Goal: Check status: Check status

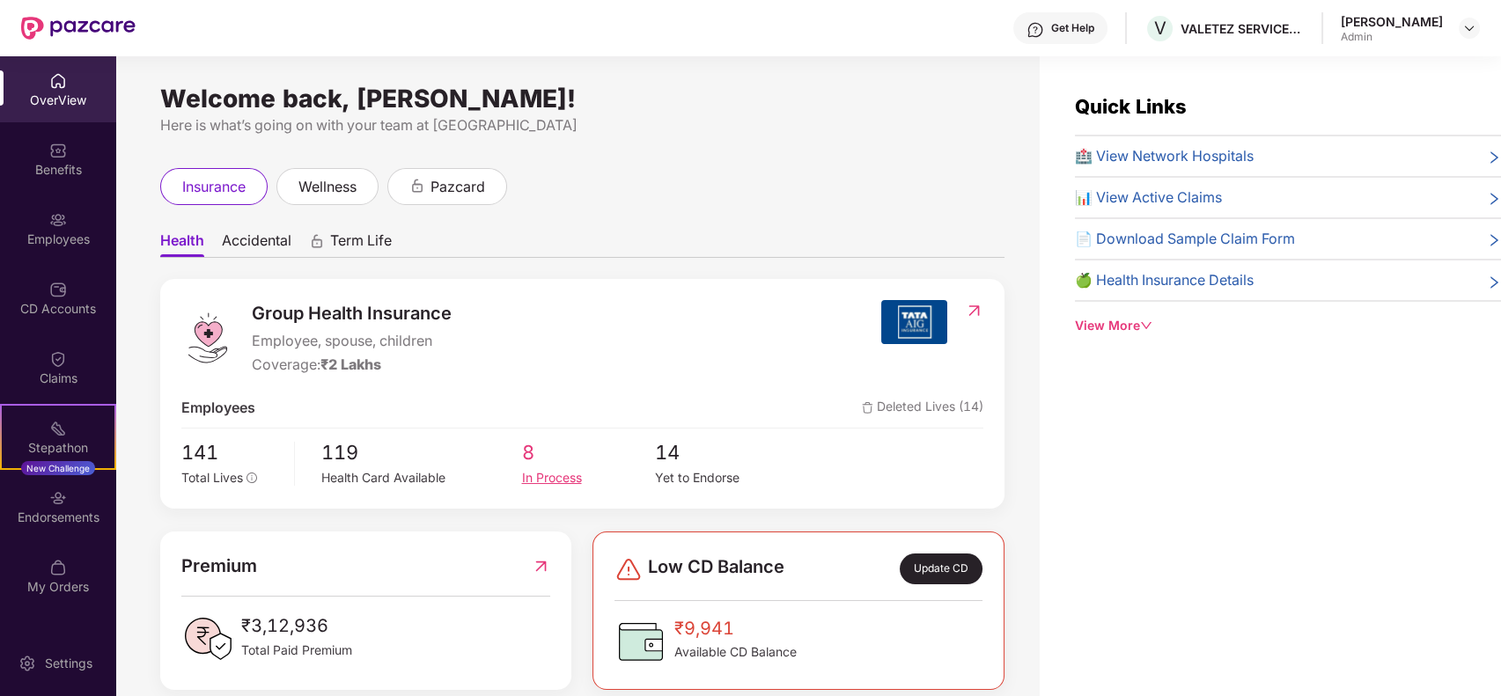
click at [530, 450] on span "8" at bounding box center [588, 452] width 134 height 31
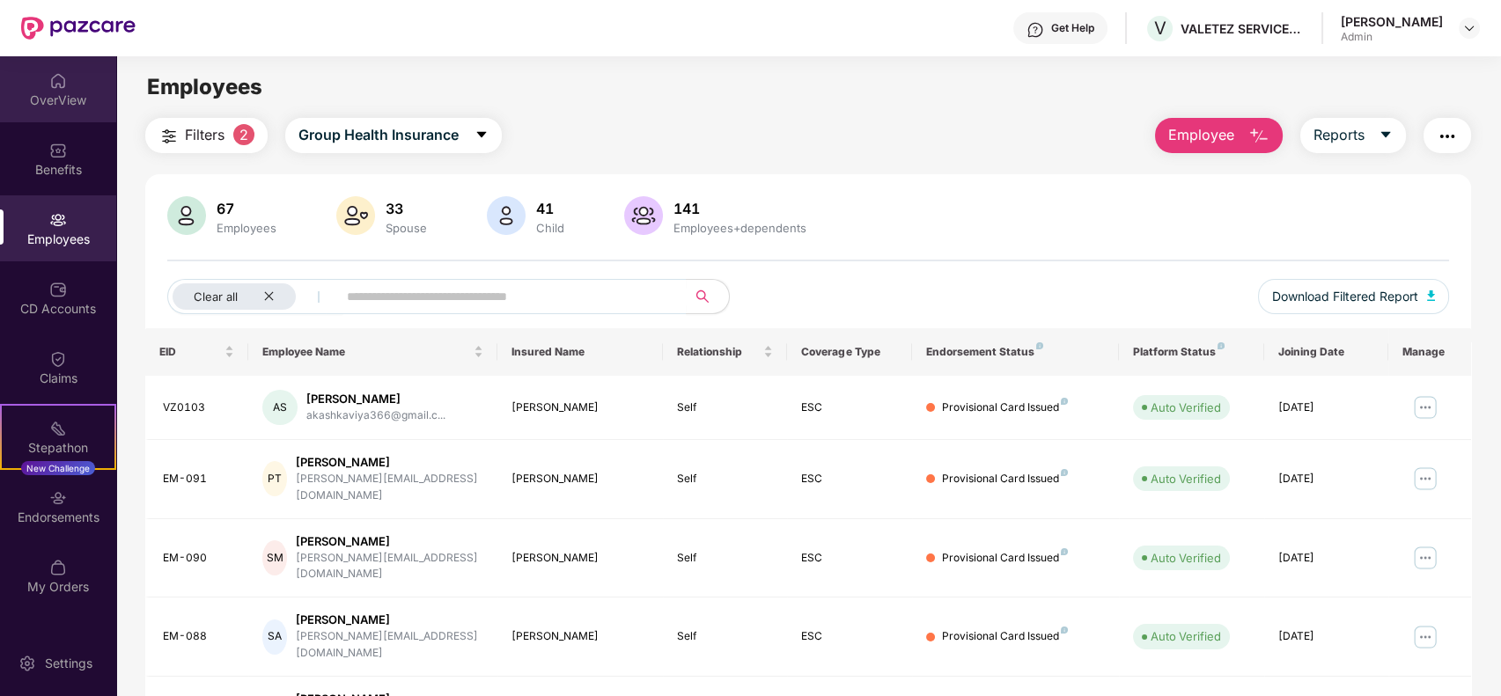
click at [63, 93] on div "OverView" at bounding box center [58, 101] width 116 height 18
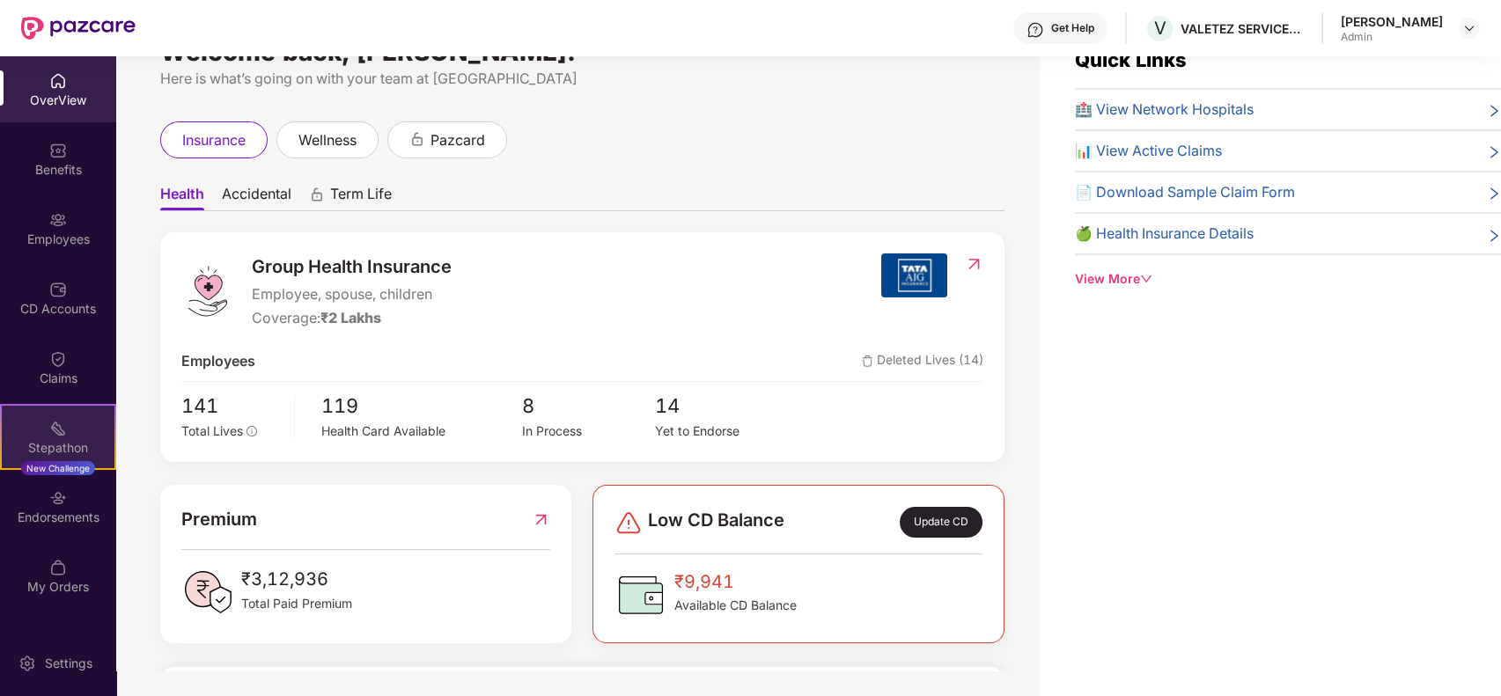
scroll to position [56, 0]
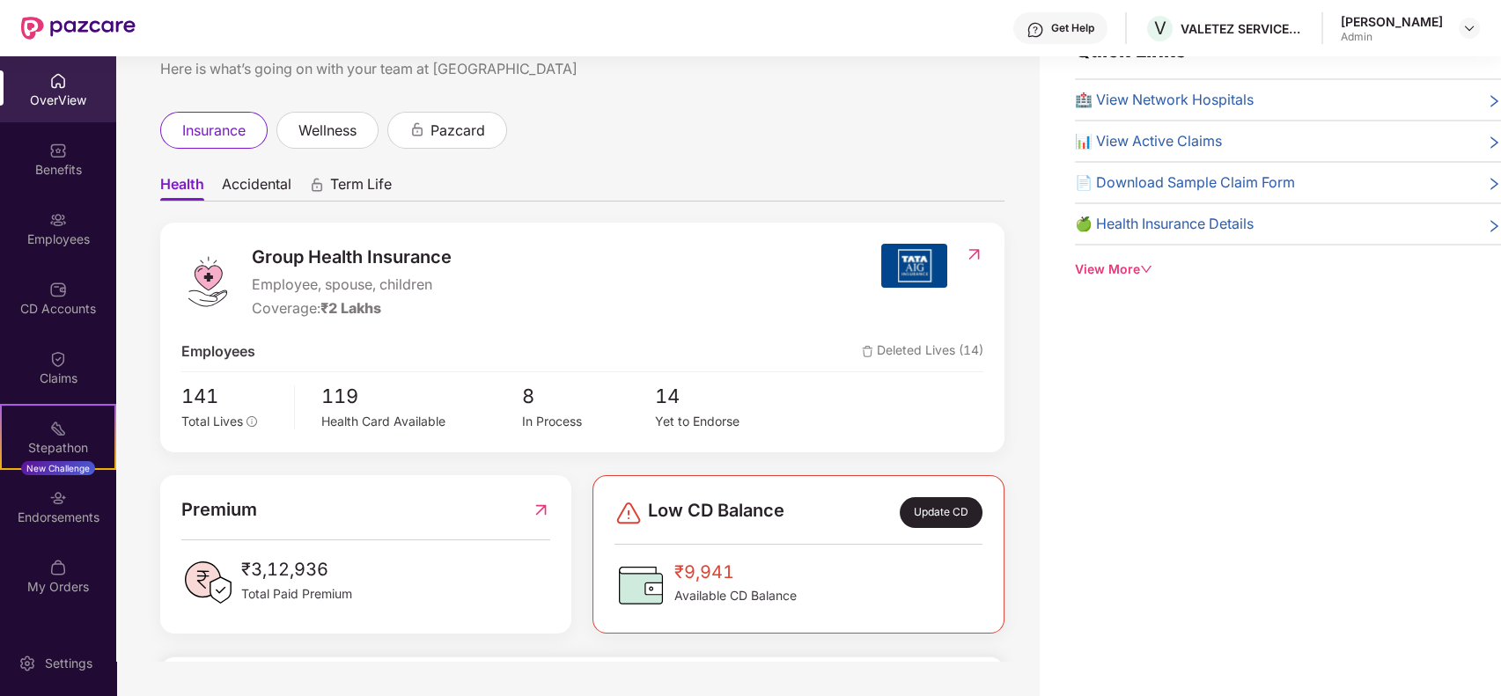
click at [887, 107] on div "Welcome back, [PERSON_NAME]! Here is what’s going on with your team at Pazcare …" at bounding box center [577, 330] width 923 height 661
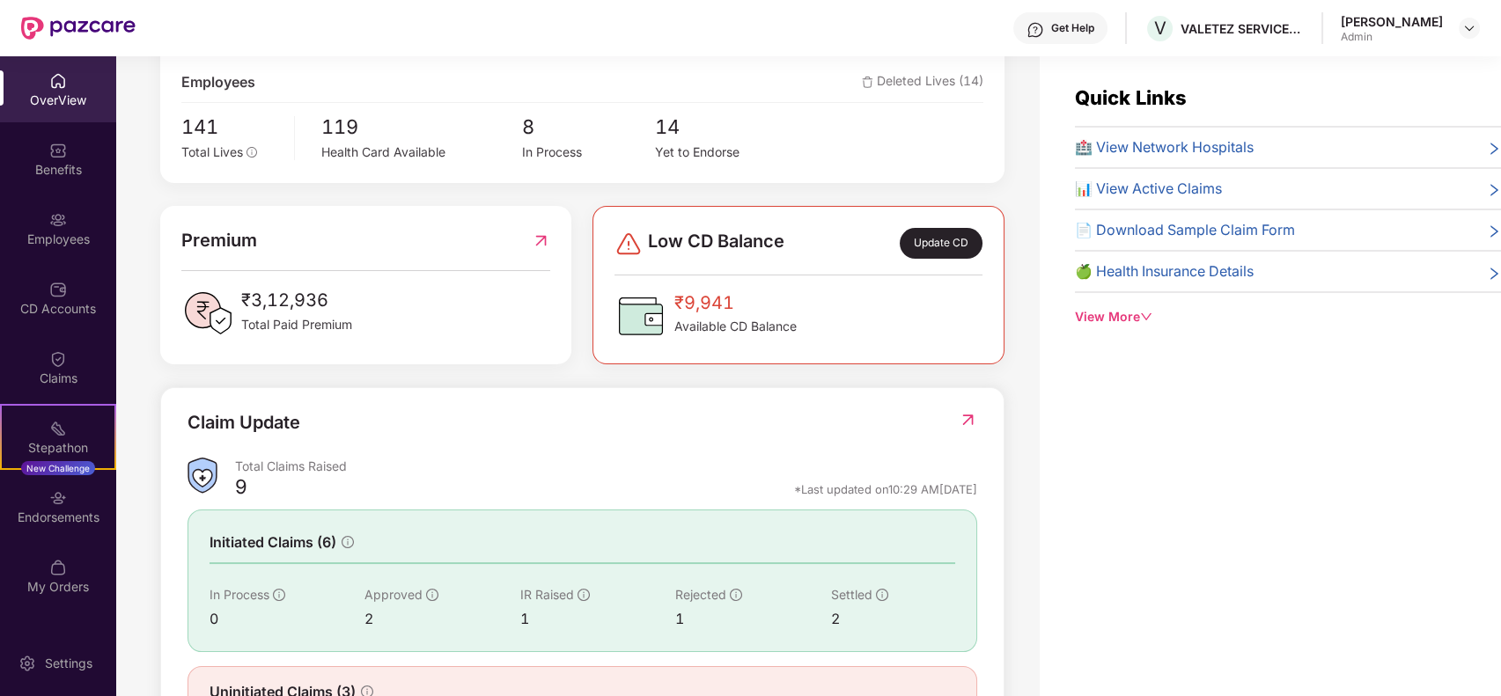
scroll to position [400, 0]
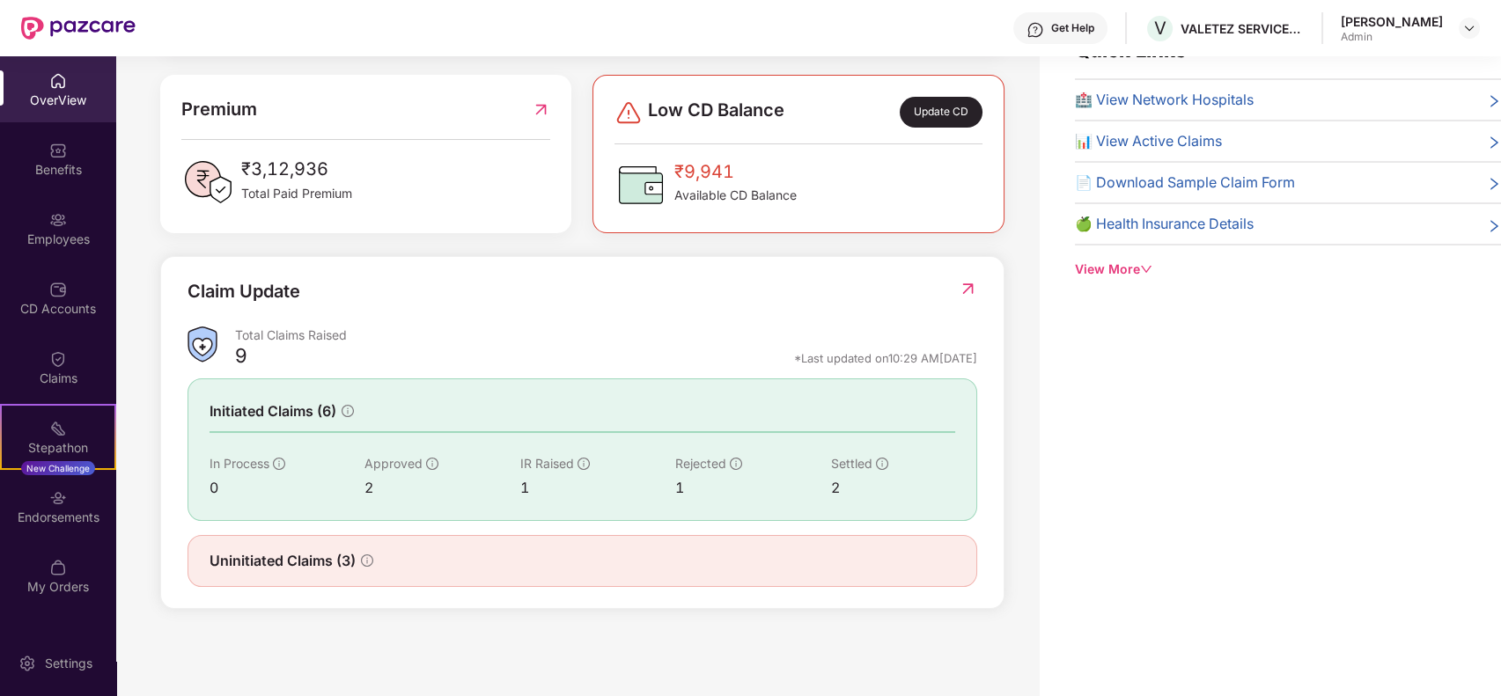
click at [964, 280] on img at bounding box center [967, 289] width 18 height 18
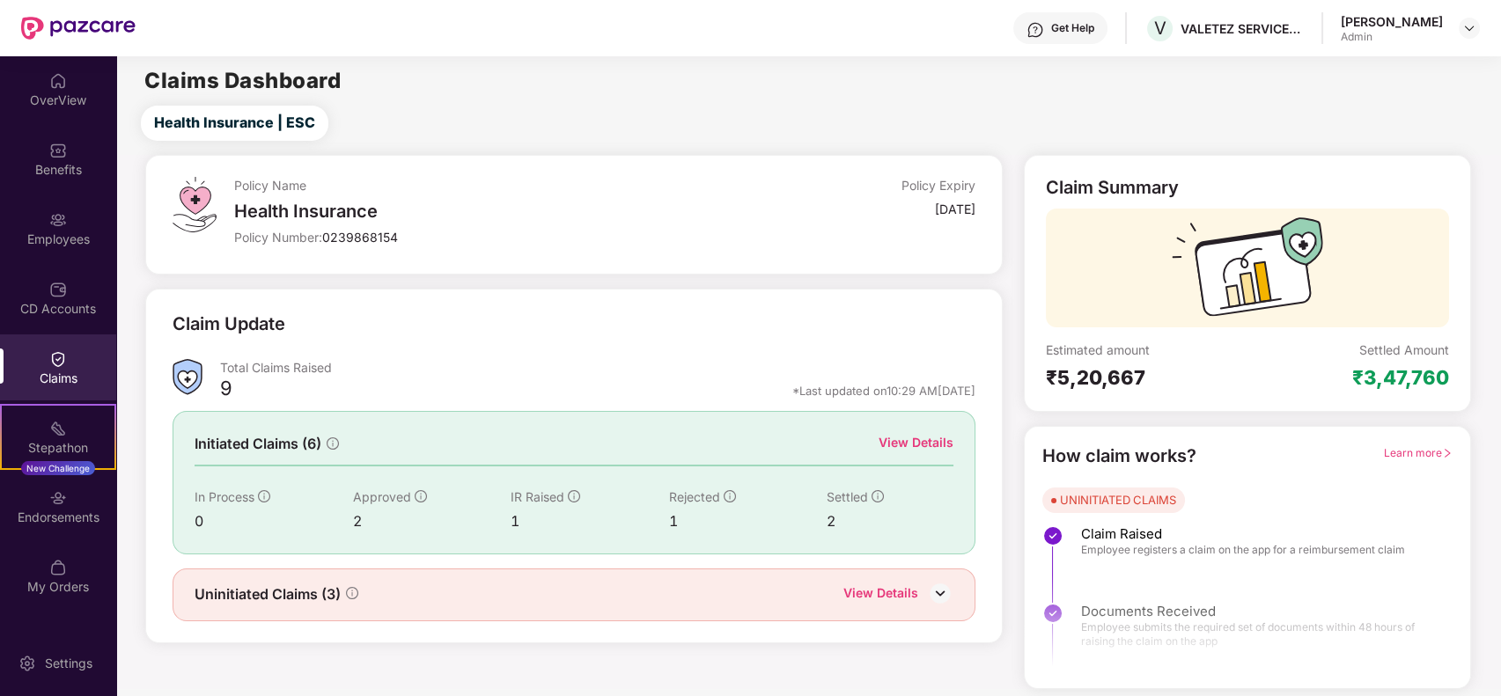
click at [1007, 313] on div "Claim Update Total Claims Raised 9 *Last updated on 10:29 AM[DATE] Initiated Cl…" at bounding box center [573, 466] width 871 height 355
click at [965, 334] on div "Claim Update" at bounding box center [574, 335] width 803 height 48
click at [870, 588] on div "View Details" at bounding box center [880, 595] width 75 height 23
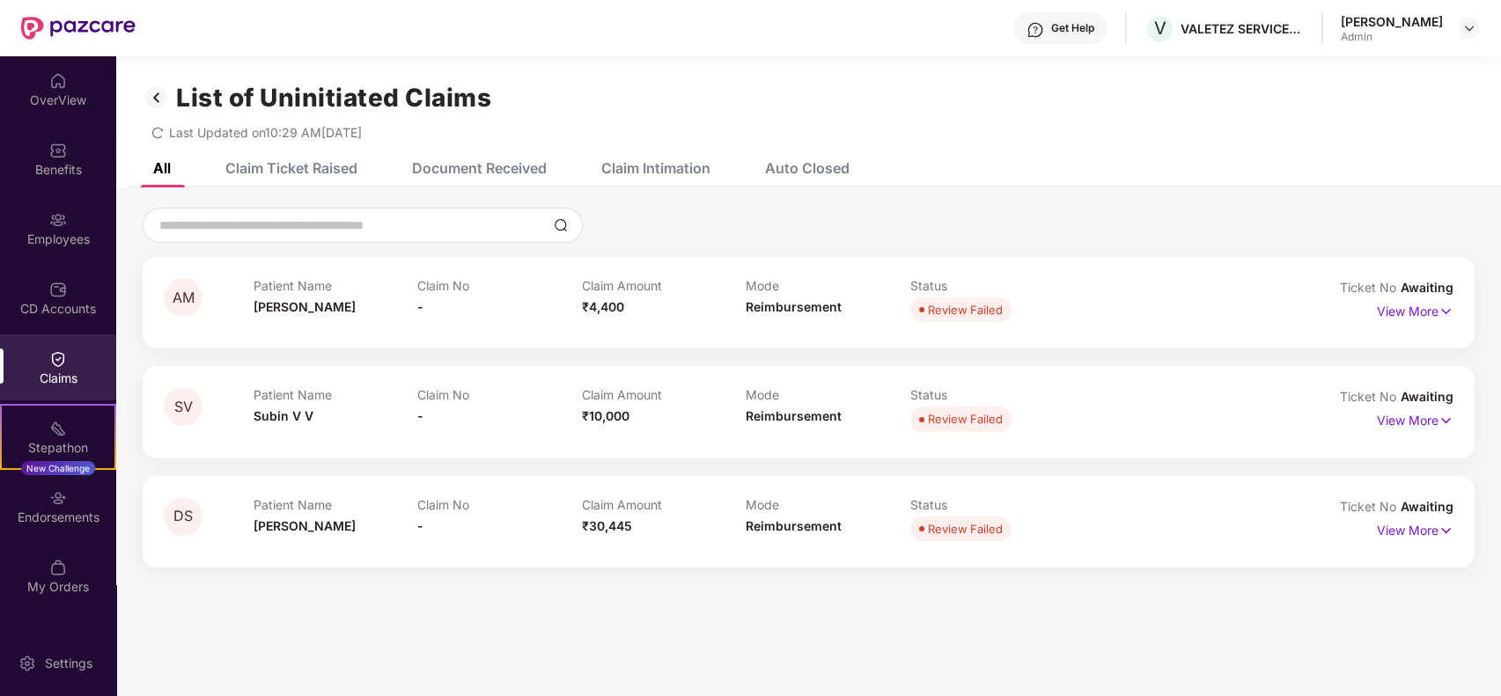
click at [327, 163] on div "Claim Ticket Raised" at bounding box center [291, 168] width 132 height 18
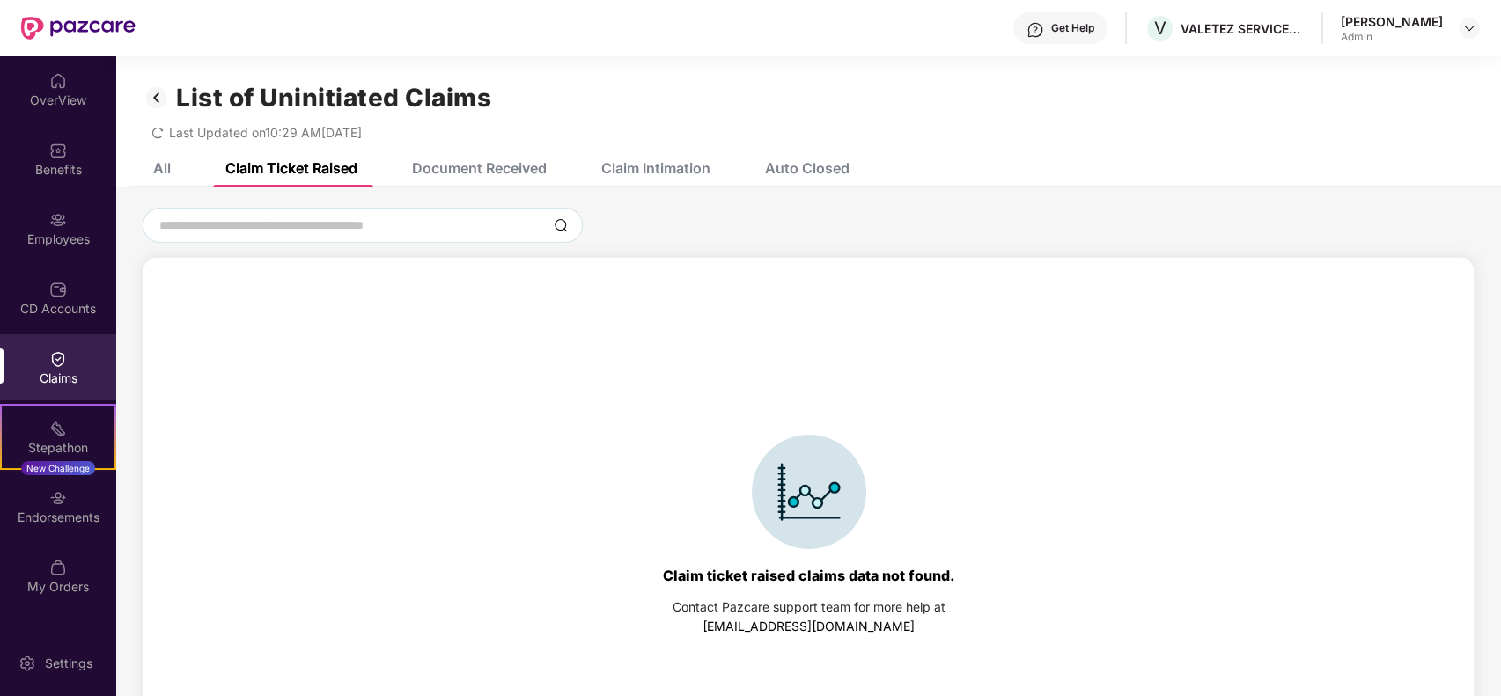
click at [484, 159] on div "Document Received" at bounding box center [479, 168] width 135 height 18
click at [649, 176] on div "Claim Intimation" at bounding box center [655, 168] width 109 height 18
click at [762, 173] on div "Auto Closed" at bounding box center [793, 168] width 111 height 18
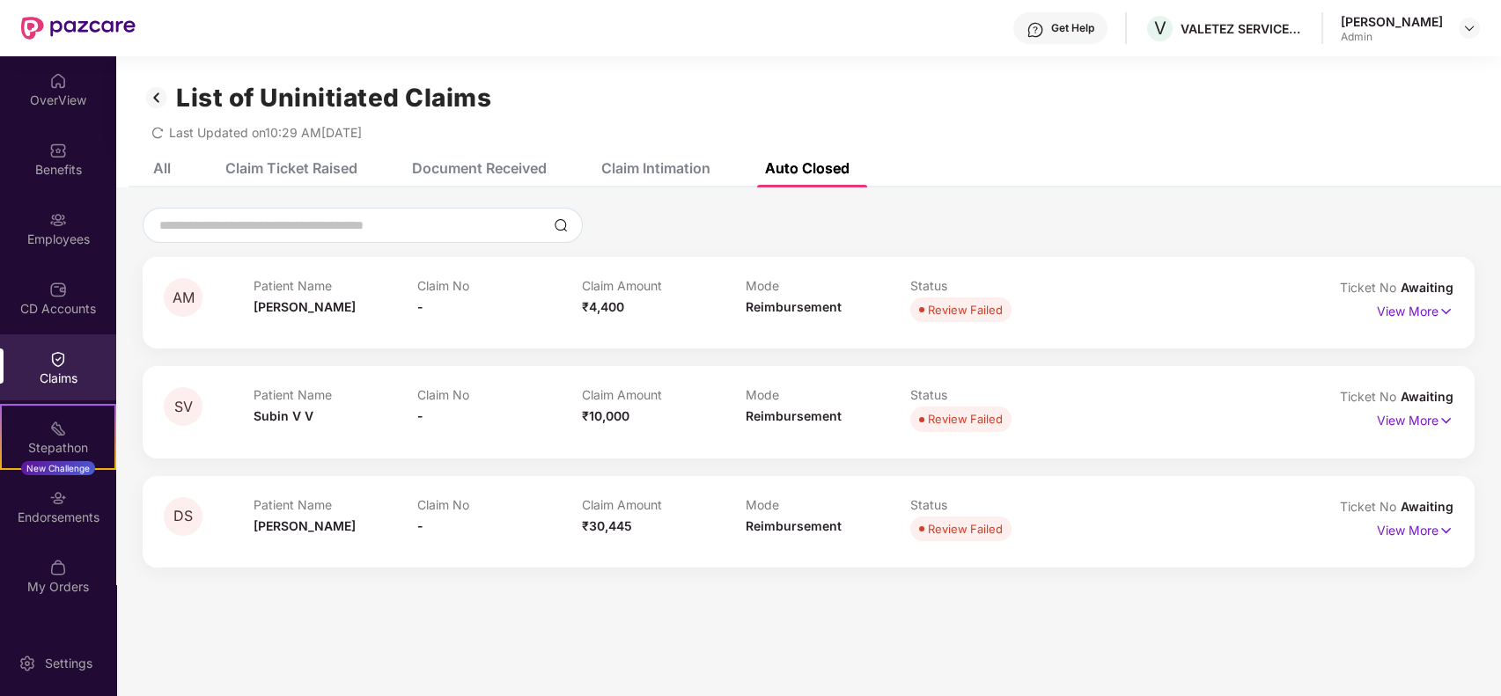
click at [155, 96] on img at bounding box center [157, 98] width 28 height 30
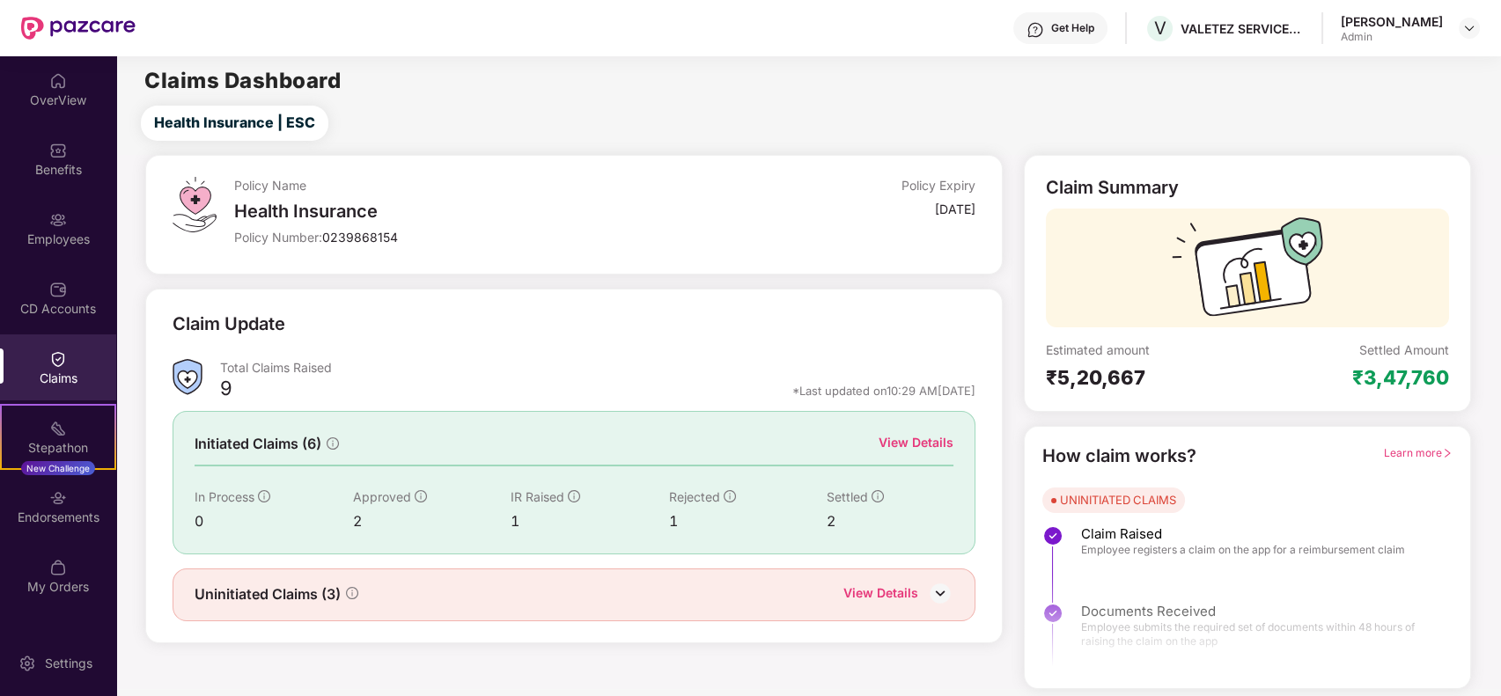
click at [891, 585] on div "View Details" at bounding box center [880, 595] width 75 height 23
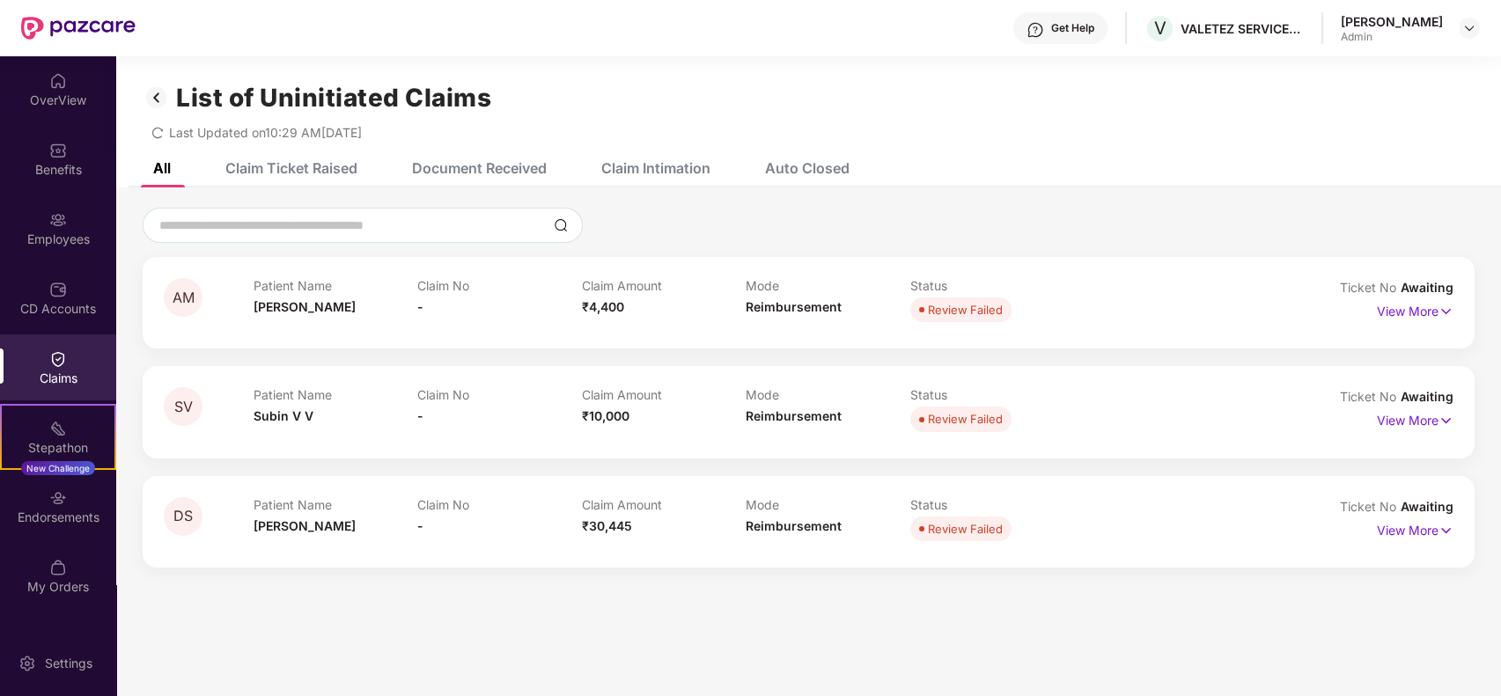
click at [165, 98] on img at bounding box center [157, 98] width 28 height 30
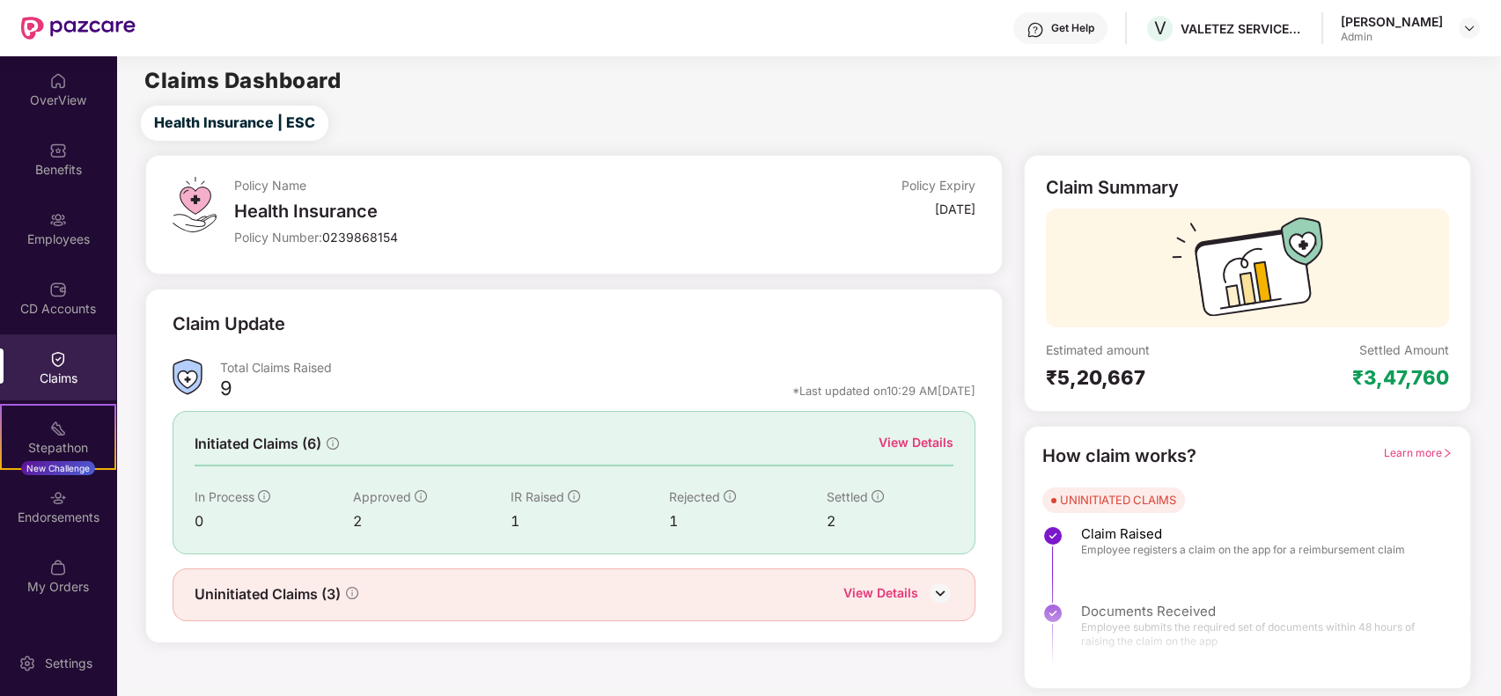
click at [918, 444] on div "View Details" at bounding box center [915, 442] width 75 height 19
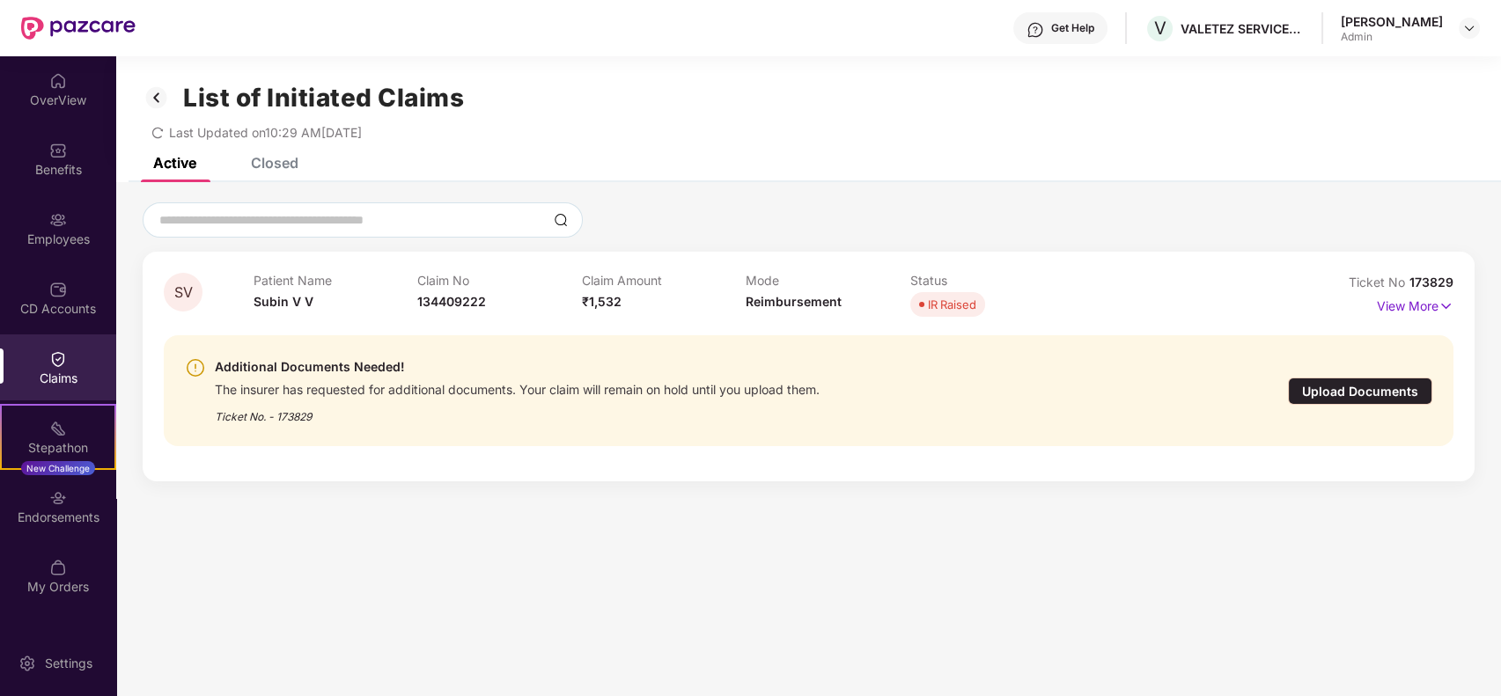
click at [150, 91] on img at bounding box center [157, 98] width 28 height 30
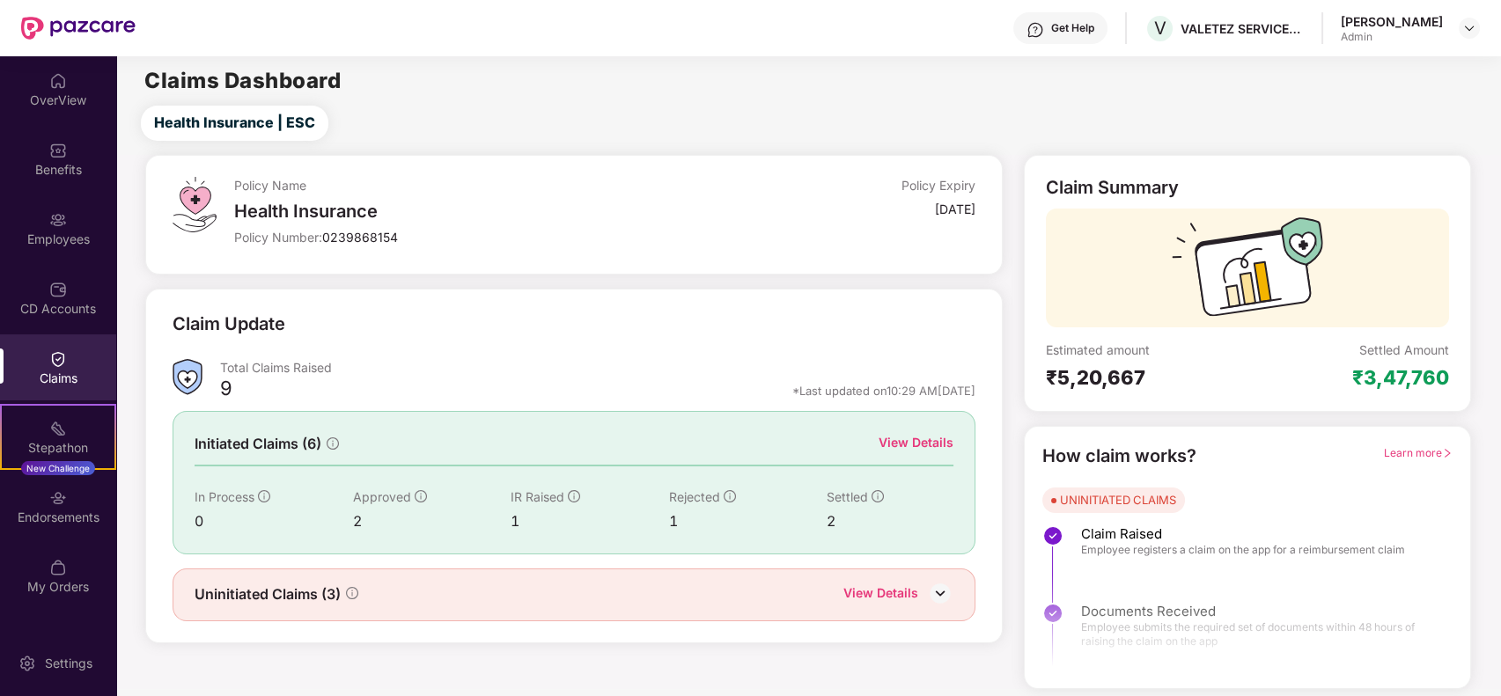
click at [599, 329] on div "Claim Update" at bounding box center [574, 335] width 803 height 48
click at [899, 446] on div "View Details" at bounding box center [915, 442] width 75 height 19
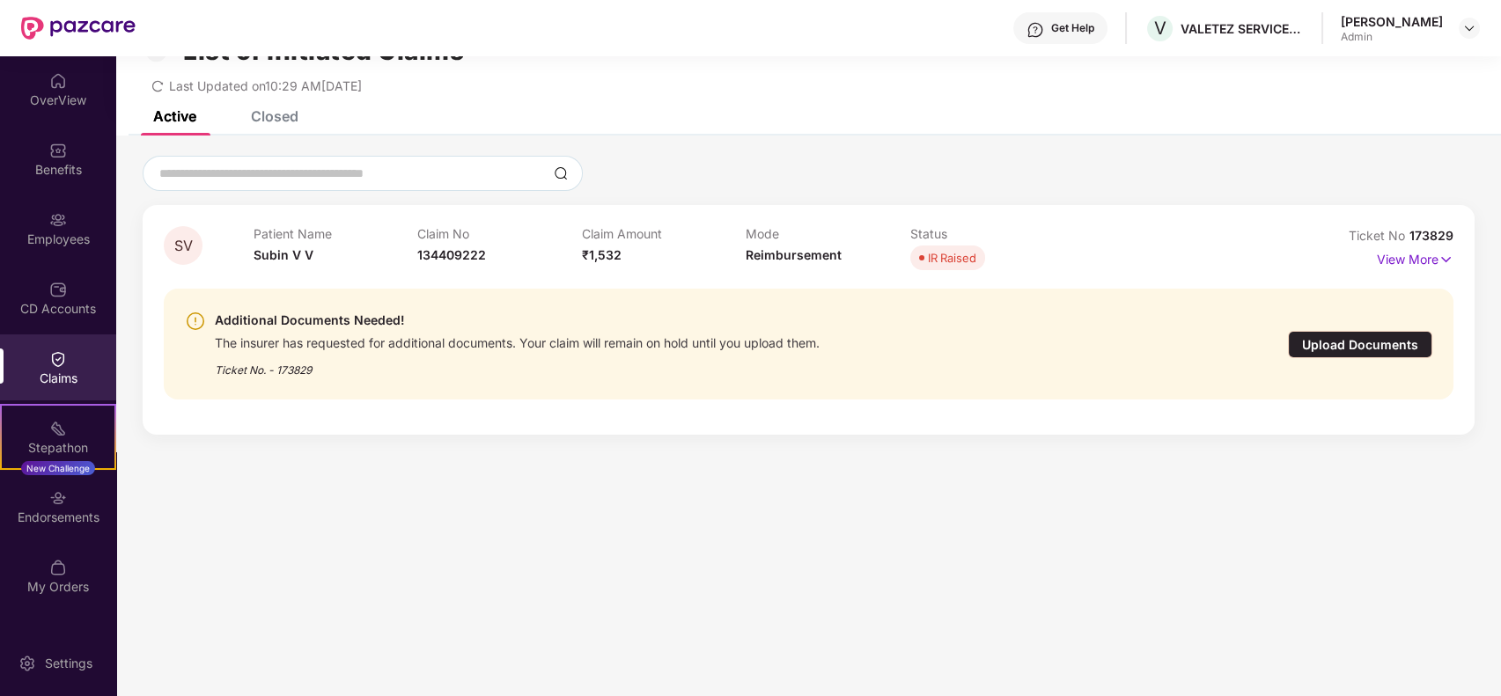
scroll to position [56, 0]
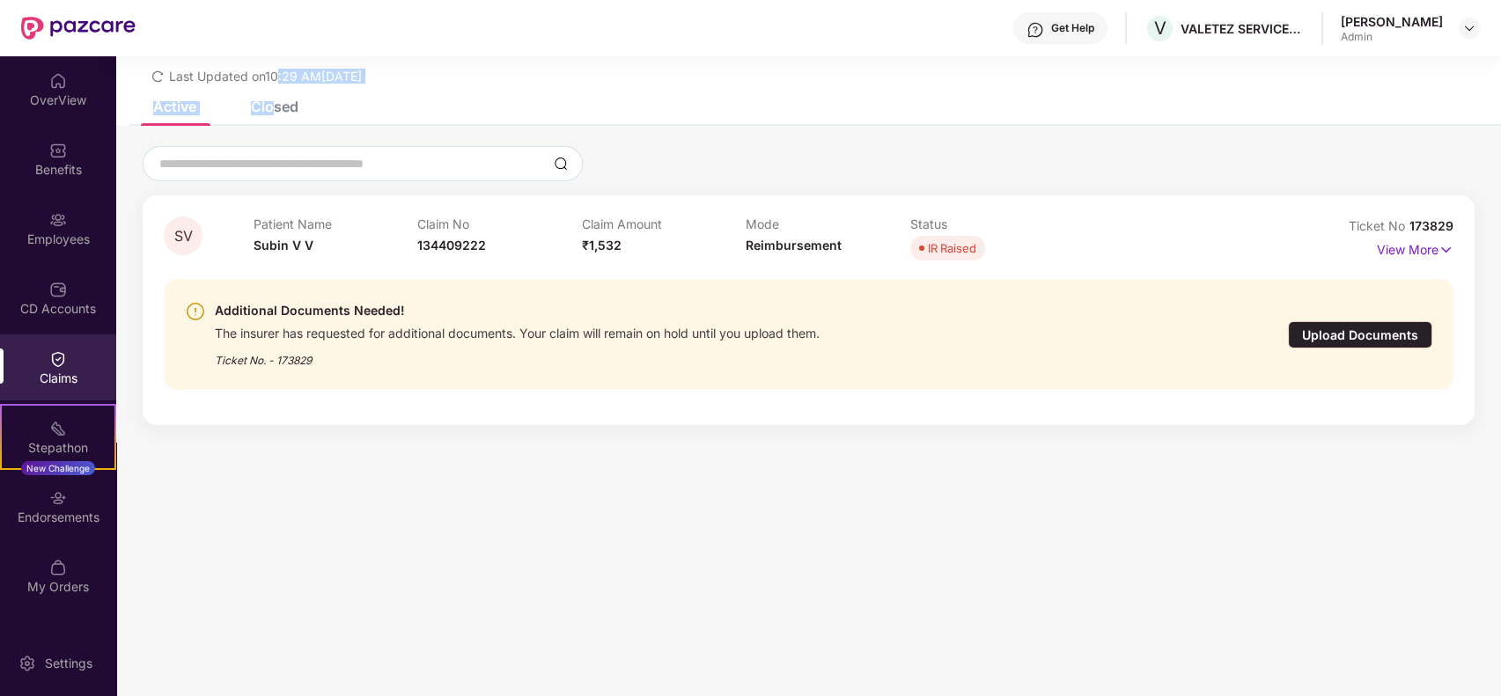
drag, startPoint x: 282, startPoint y: 84, endPoint x: 269, endPoint y: 109, distance: 28.3
click at [269, 109] on div "List of Initiated Claims Last Updated on 10:29 AM[DATE] Active Closed SV Patien…" at bounding box center [808, 221] width 1384 height 443
click at [269, 109] on div "Closed" at bounding box center [275, 107] width 48 height 18
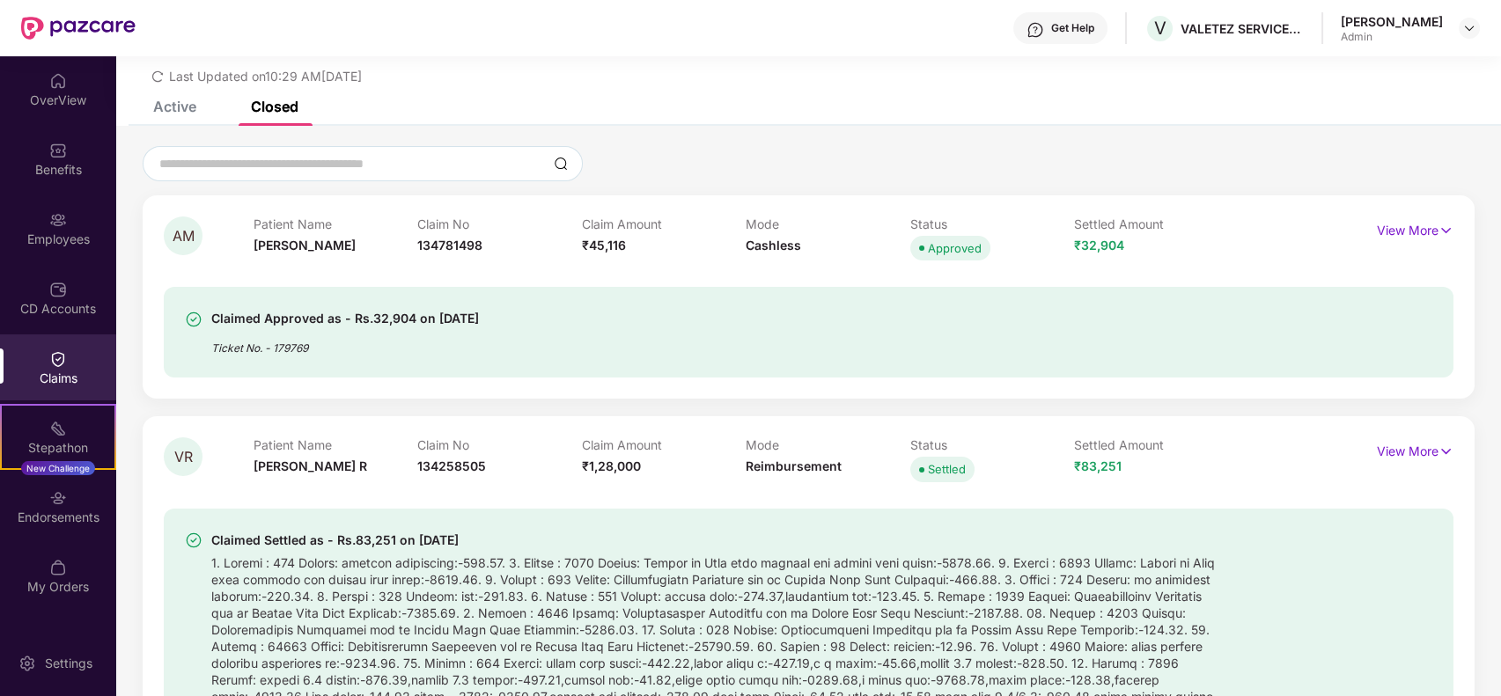
click at [617, 103] on div "Active Closed" at bounding box center [808, 113] width 1384 height 25
click at [1408, 237] on p "View More" at bounding box center [1415, 229] width 77 height 24
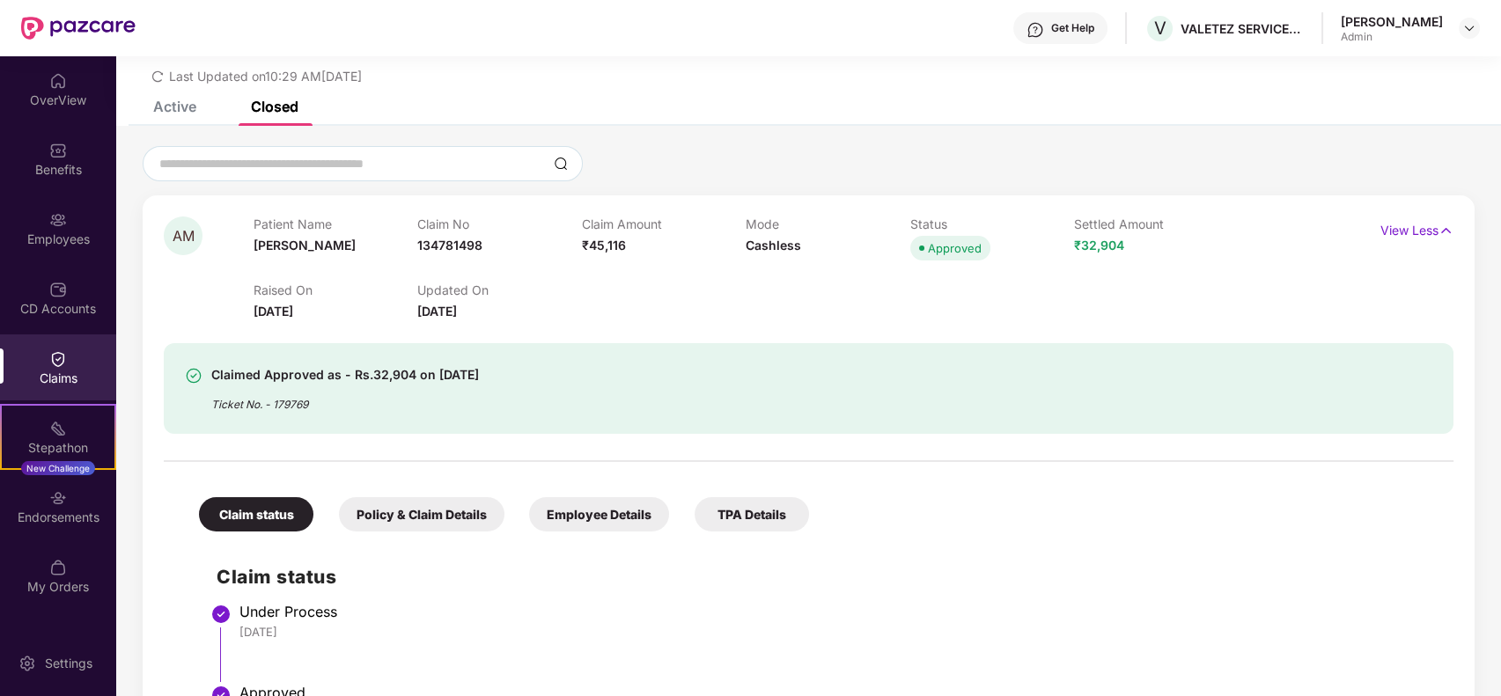
click at [854, 278] on div "Raised On [DATE] Updated On [DATE]" at bounding box center [745, 293] width 985 height 56
click at [1415, 234] on p "View Less" at bounding box center [1416, 229] width 73 height 24
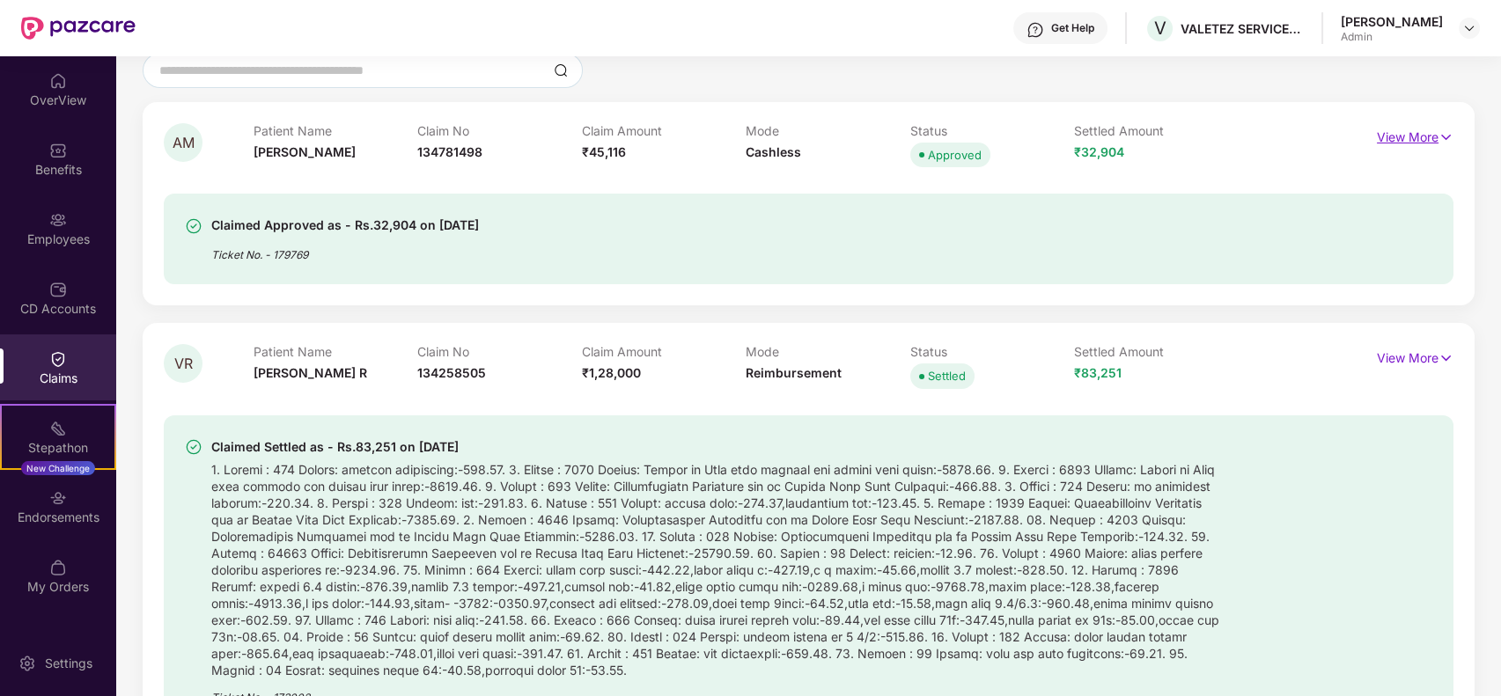
scroll to position [0, 0]
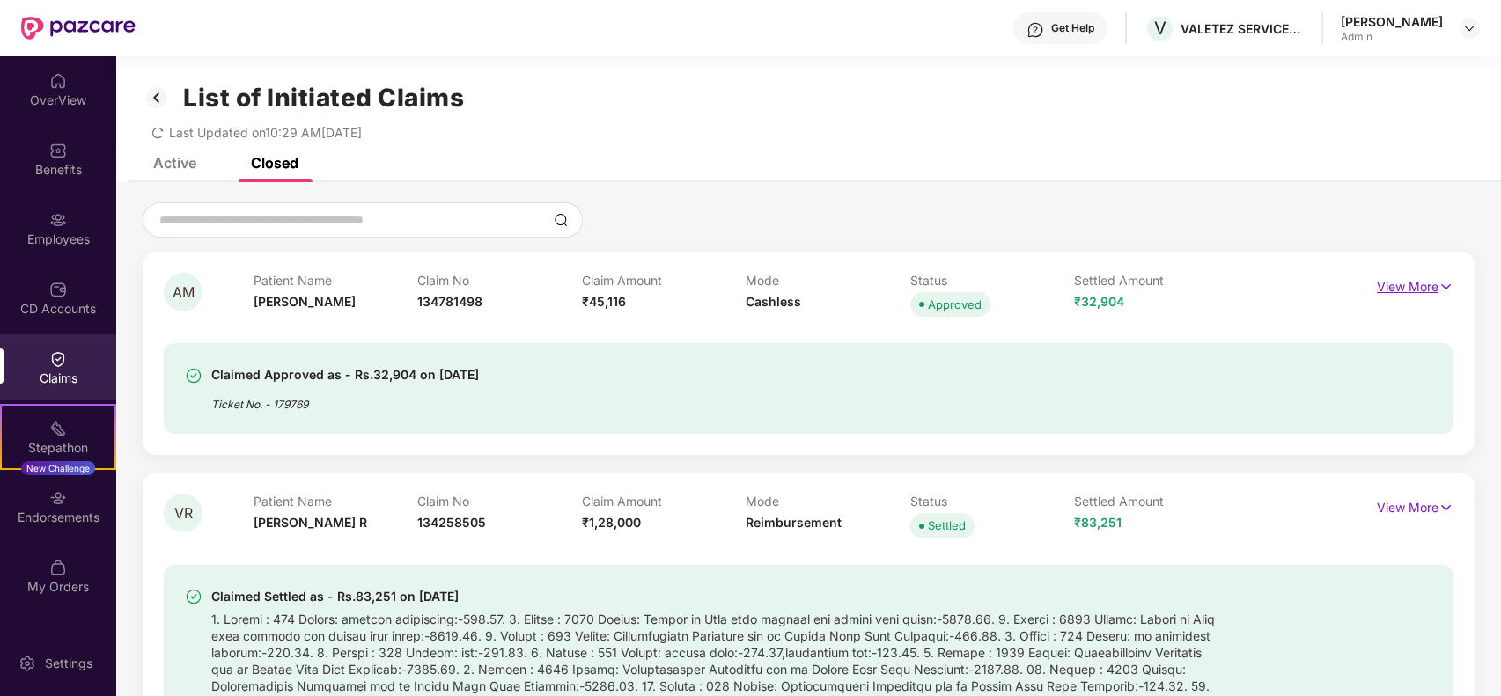
click at [1424, 291] on p "View More" at bounding box center [1415, 285] width 77 height 24
